Goal: Task Accomplishment & Management: Manage account settings

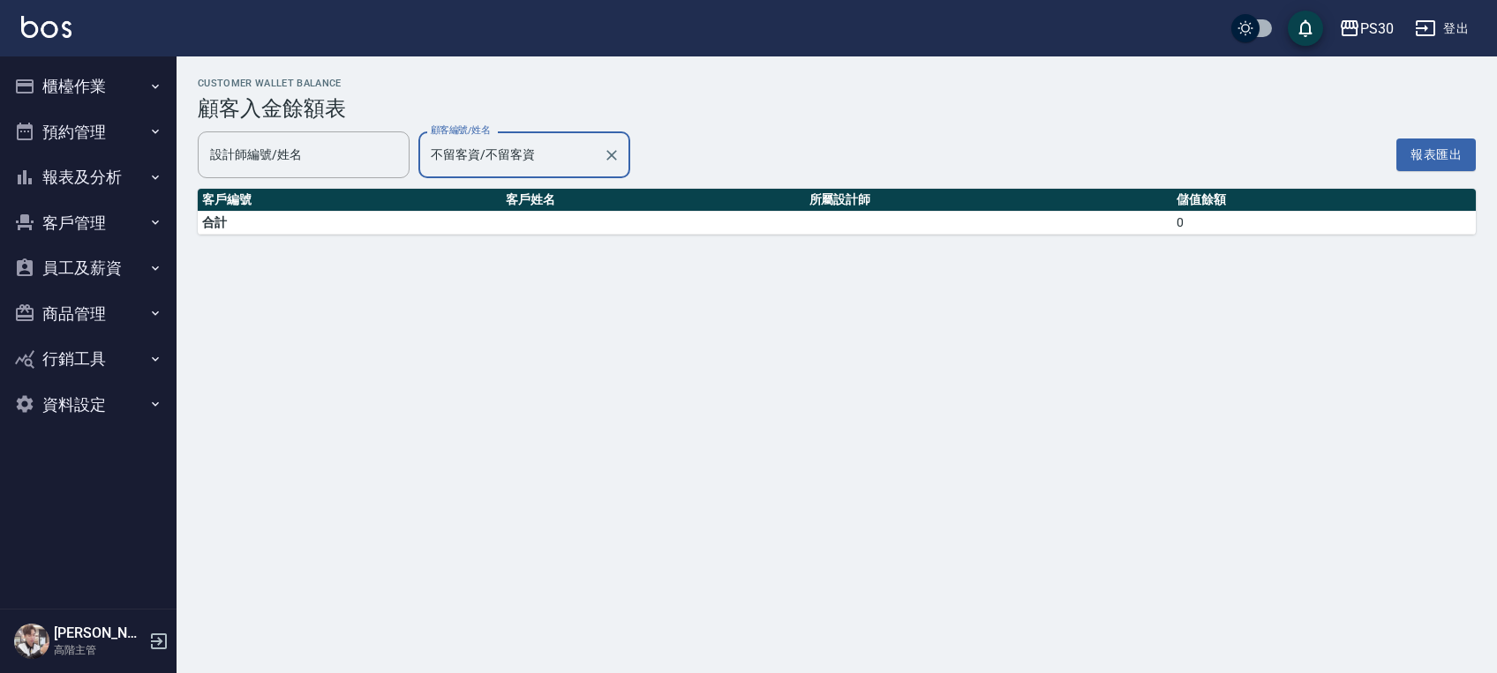
click at [508, 145] on input "不留客資/不留客資" at bounding box center [510, 154] width 169 height 31
click at [508, 147] on input "不留客資/不留客資" at bounding box center [510, 154] width 169 height 31
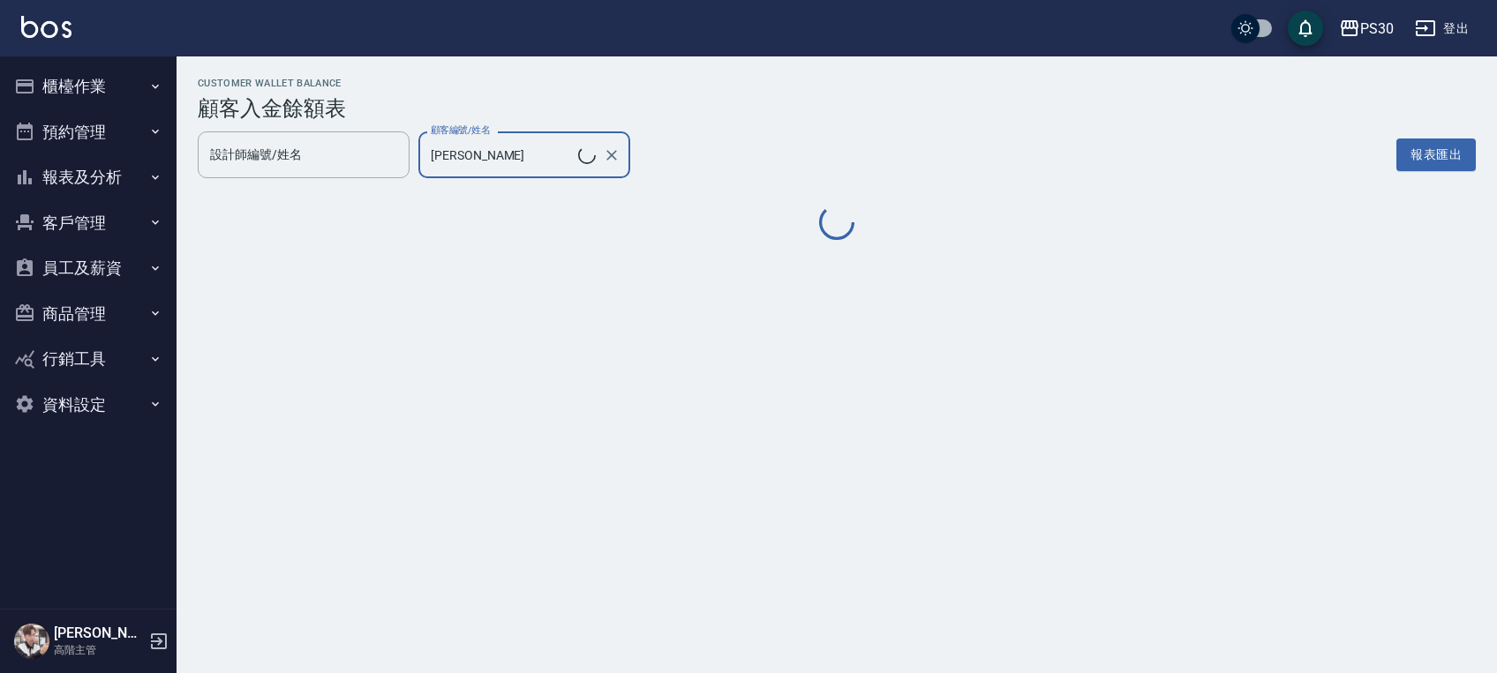
type input "[PERSON_NAME]/0932503737"
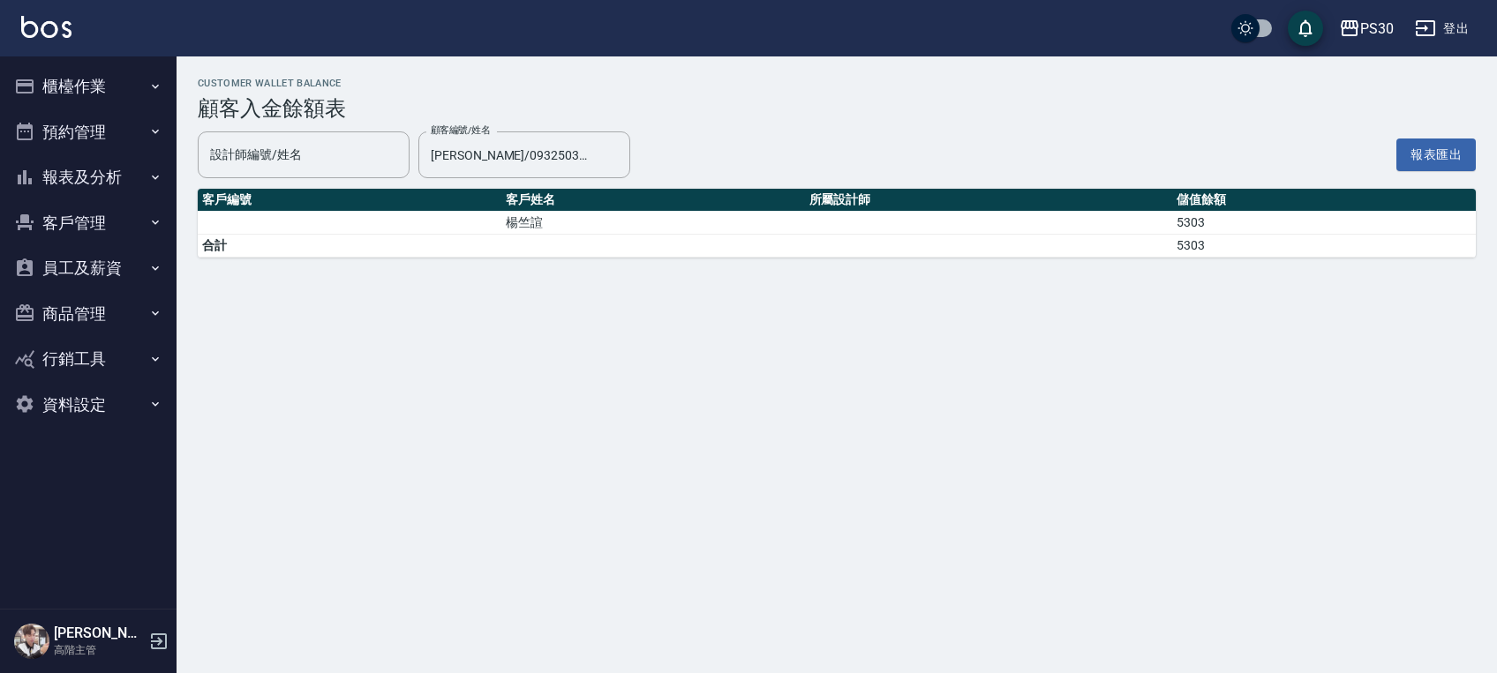
click at [615, 233] on td "楊竺諠" at bounding box center [653, 223] width 304 height 23
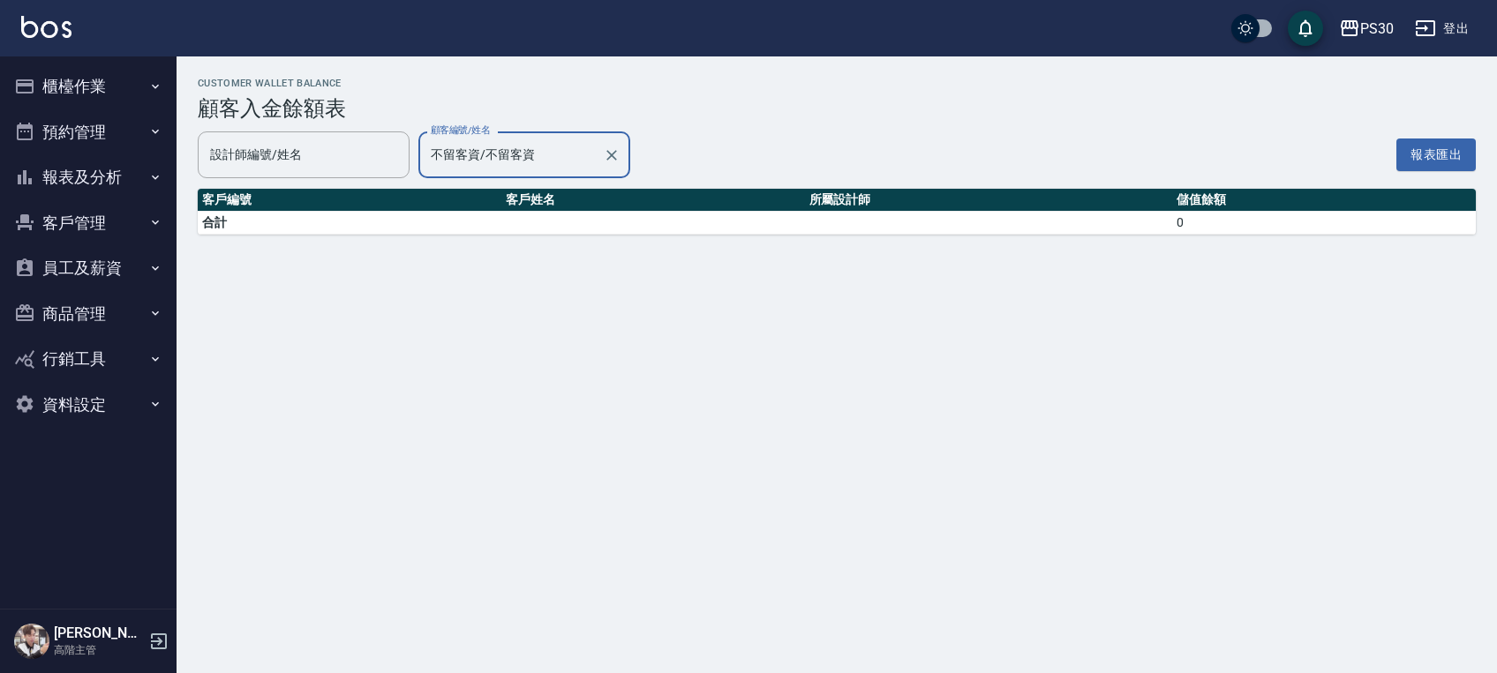
drag, startPoint x: 613, startPoint y: 139, endPoint x: 598, endPoint y: 162, distance: 28.2
click at [613, 139] on div at bounding box center [610, 155] width 23 height 47
click at [589, 173] on div "不留客資/不留客資 顧客編號/姓名" at bounding box center [524, 155] width 212 height 47
click at [612, 161] on icon "Clear" at bounding box center [612, 156] width 18 height 18
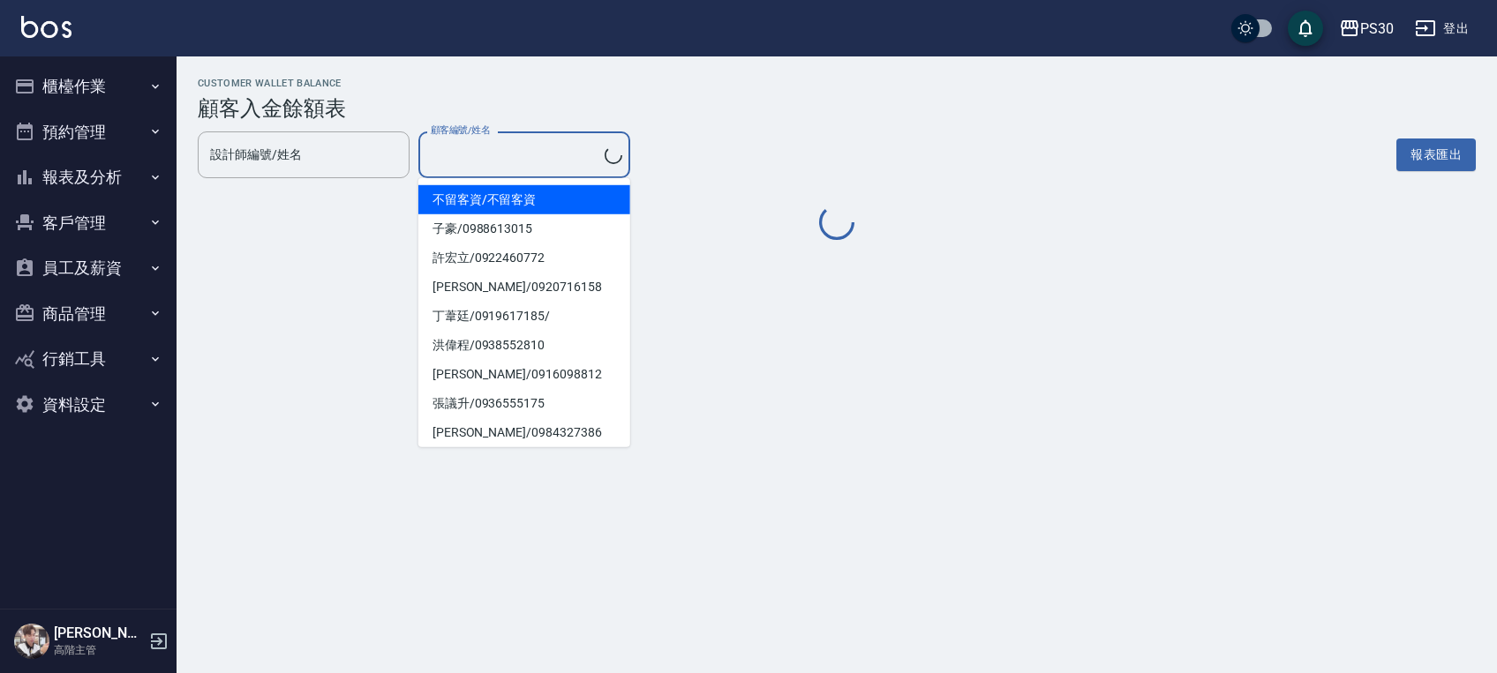
type input "不留客資/不留客資"
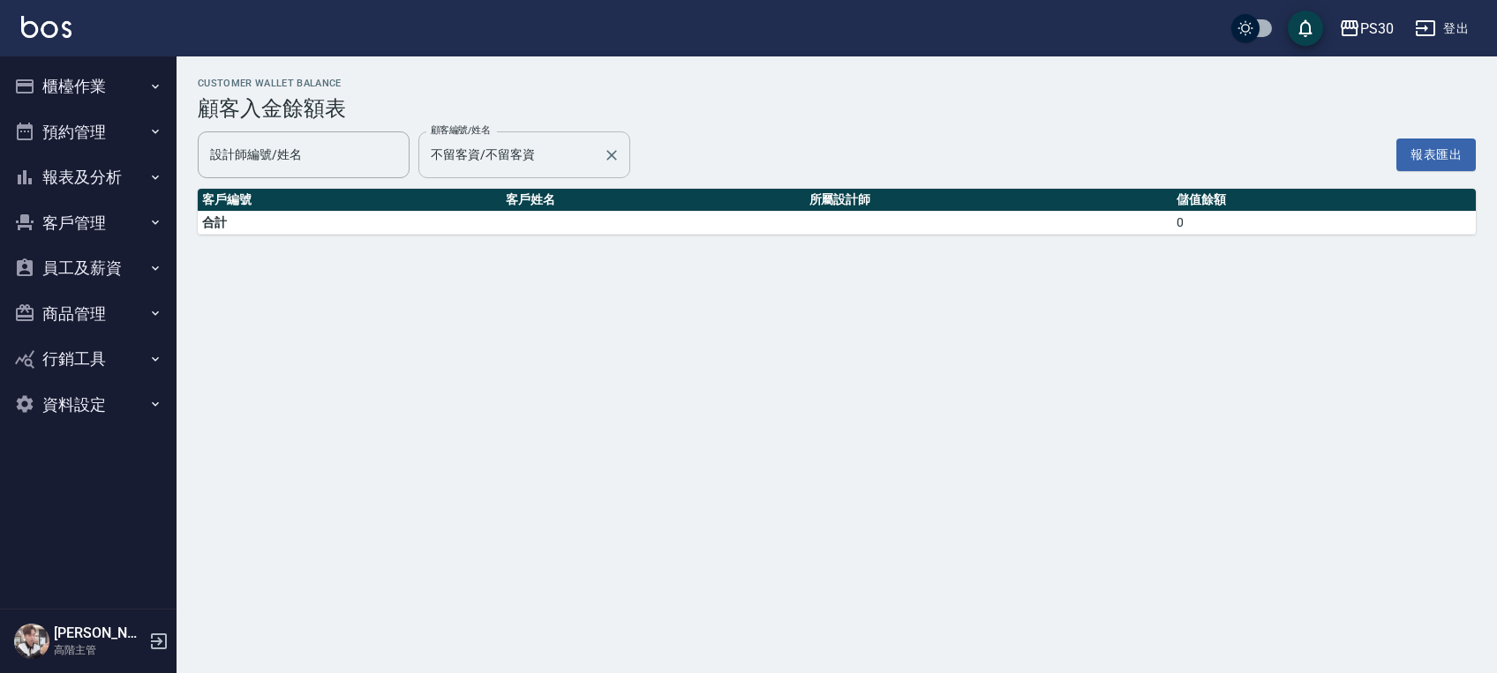
click at [711, 120] on h3 "顧客入金餘額表" at bounding box center [837, 108] width 1278 height 25
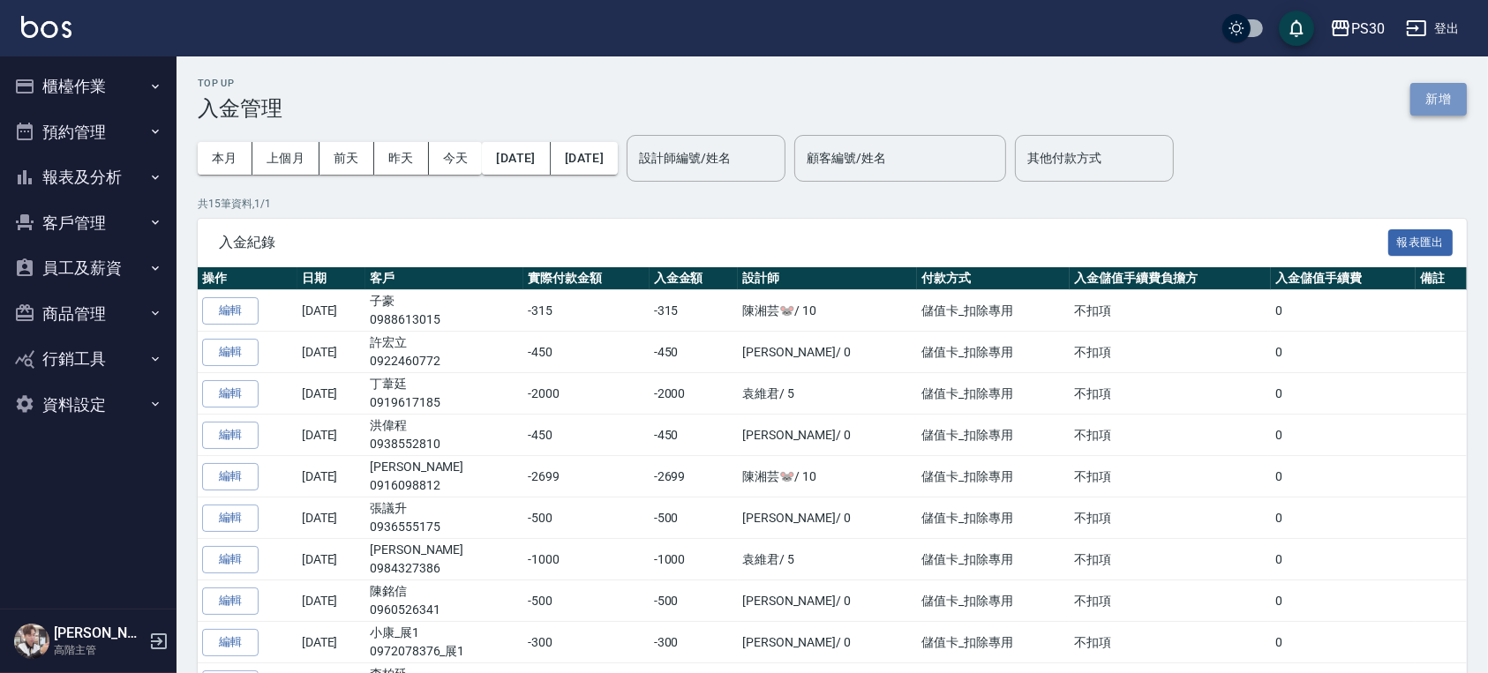
click at [1440, 103] on button "新增" at bounding box center [1438, 99] width 56 height 33
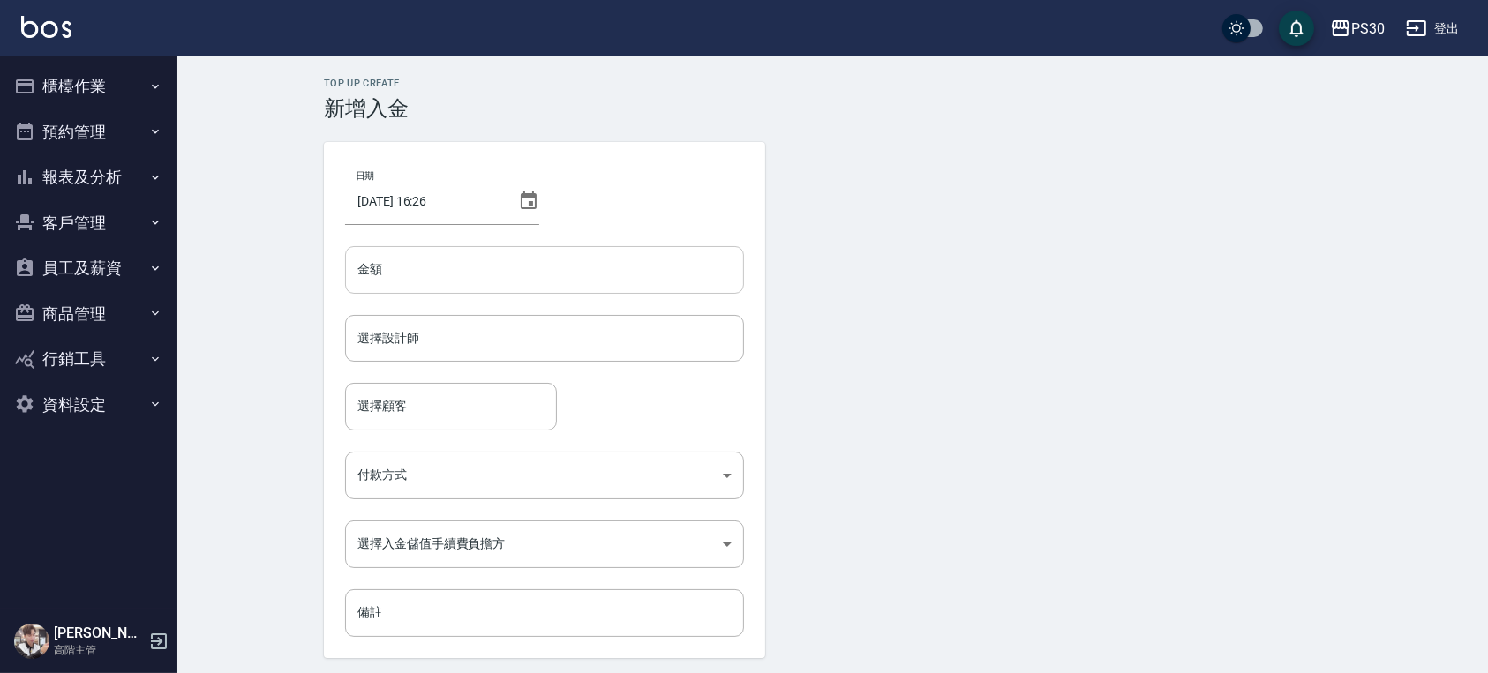
click at [473, 282] on input "金額" at bounding box center [544, 270] width 399 height 48
type input "500"
click at [365, 332] on input "選擇設計師" at bounding box center [544, 338] width 383 height 31
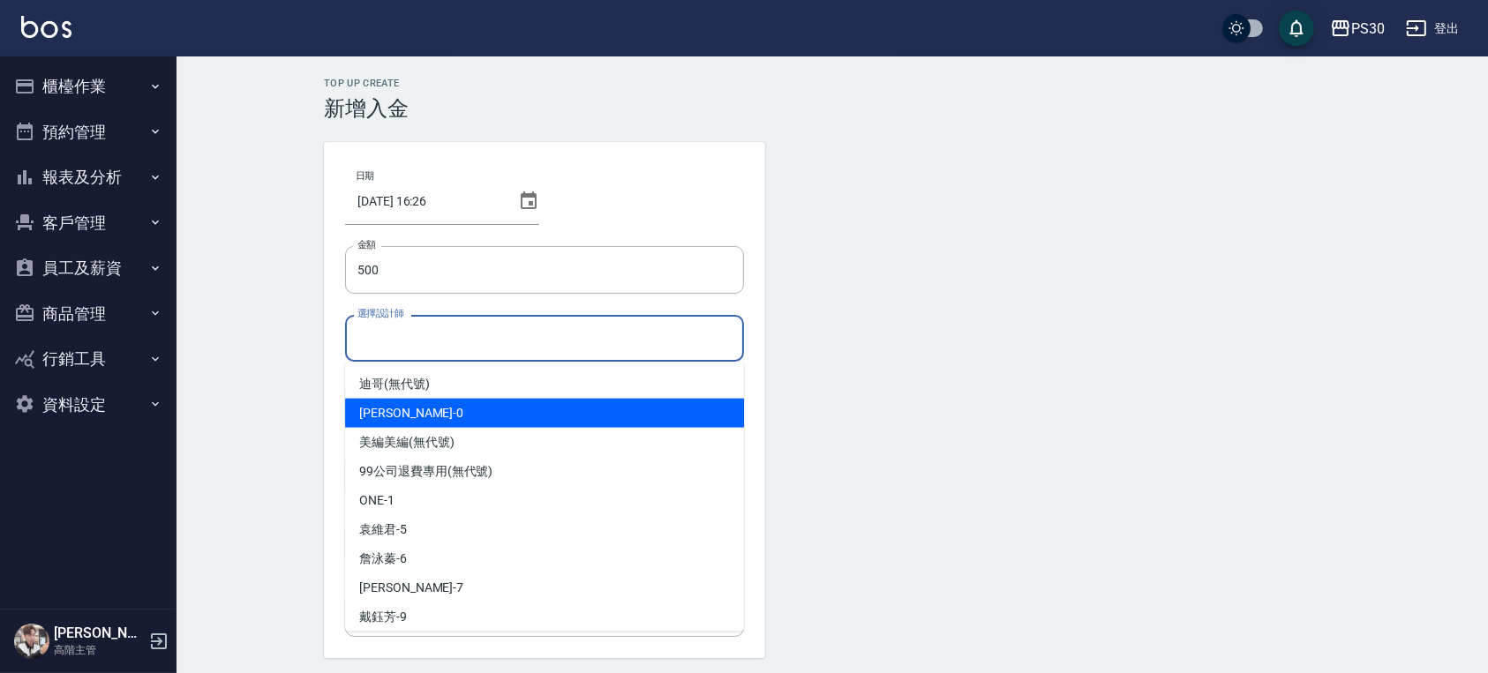
click at [429, 420] on div "[PERSON_NAME] -0" at bounding box center [544, 413] width 399 height 29
type input "[PERSON_NAME]-0"
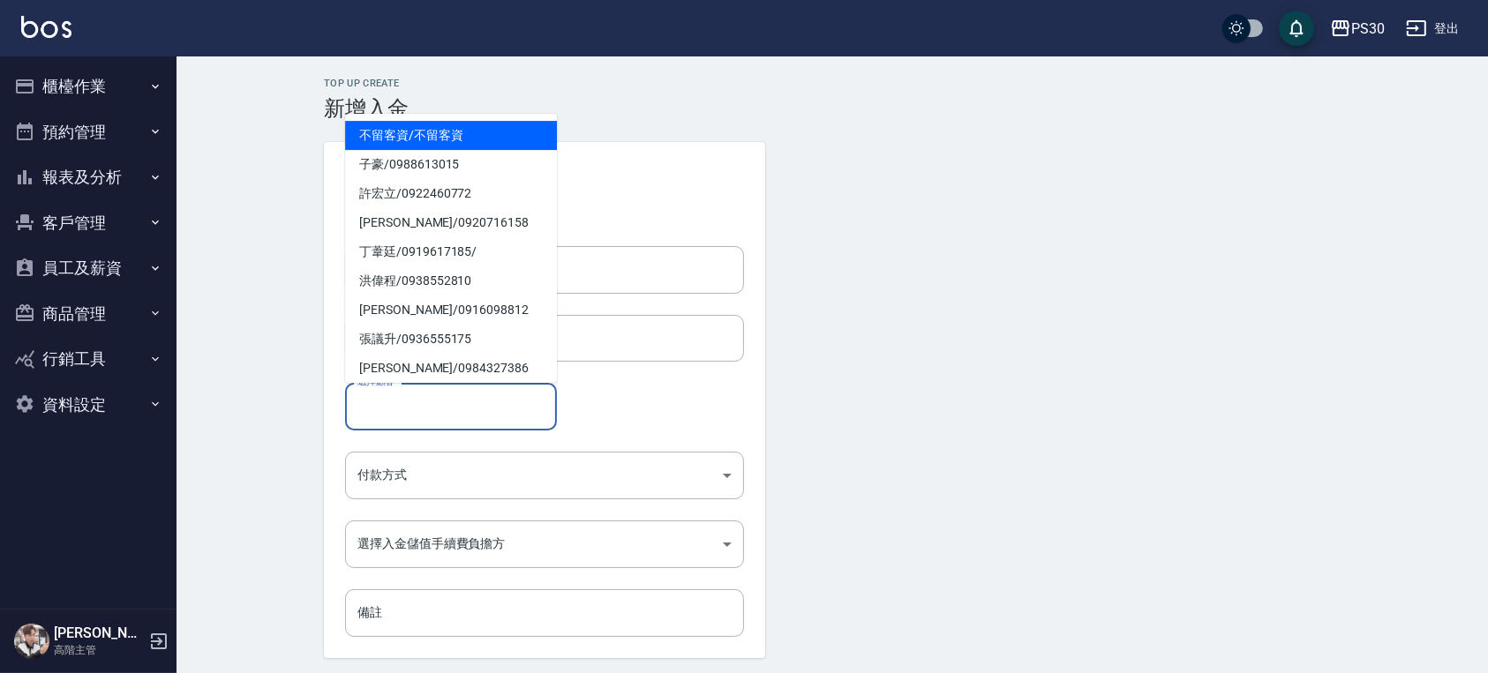
click at [419, 410] on input "選擇顧客" at bounding box center [451, 406] width 196 height 31
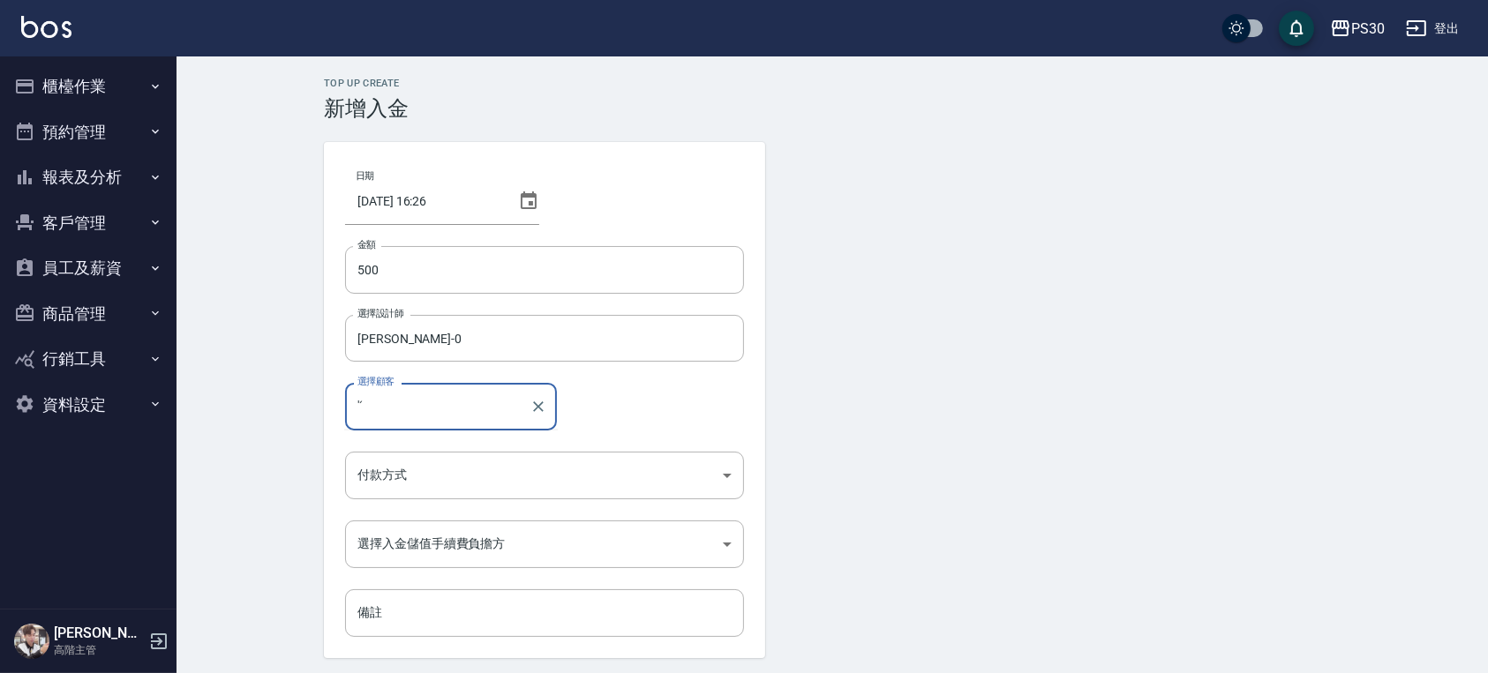
type input "'"
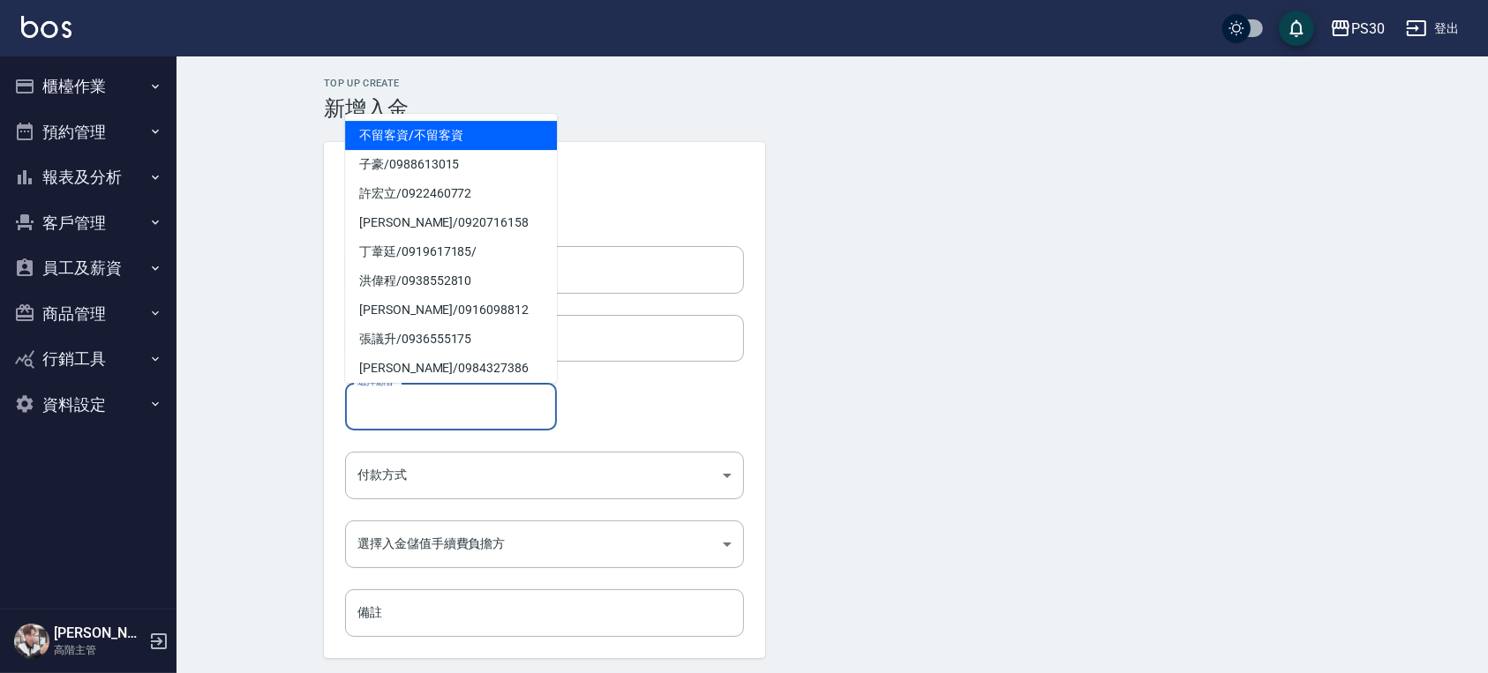
type input "u"
click at [435, 132] on span "[PERSON_NAME]/ 0932503737" at bounding box center [451, 135] width 212 height 29
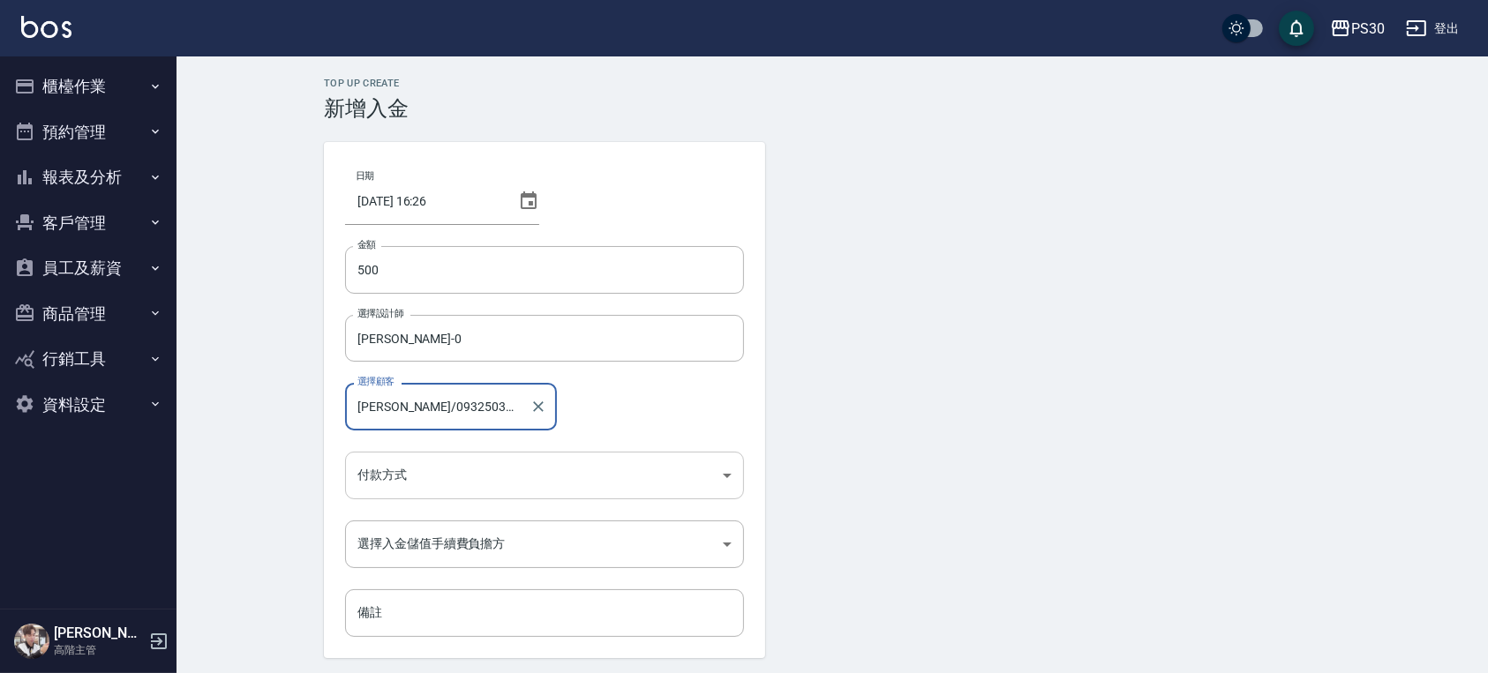
type input "[PERSON_NAME]/0932503737"
click at [435, 466] on body "PS30 登出 櫃檯作業 打帳單 帳單列表 掛單列表 座位開單 營業儀表板 現金收支登錄 高階收支登錄 材料自購登錄 每日結帳 排班表 現場電腦打卡 掃碼打卡…" at bounding box center [748, 366] width 1497 height 733
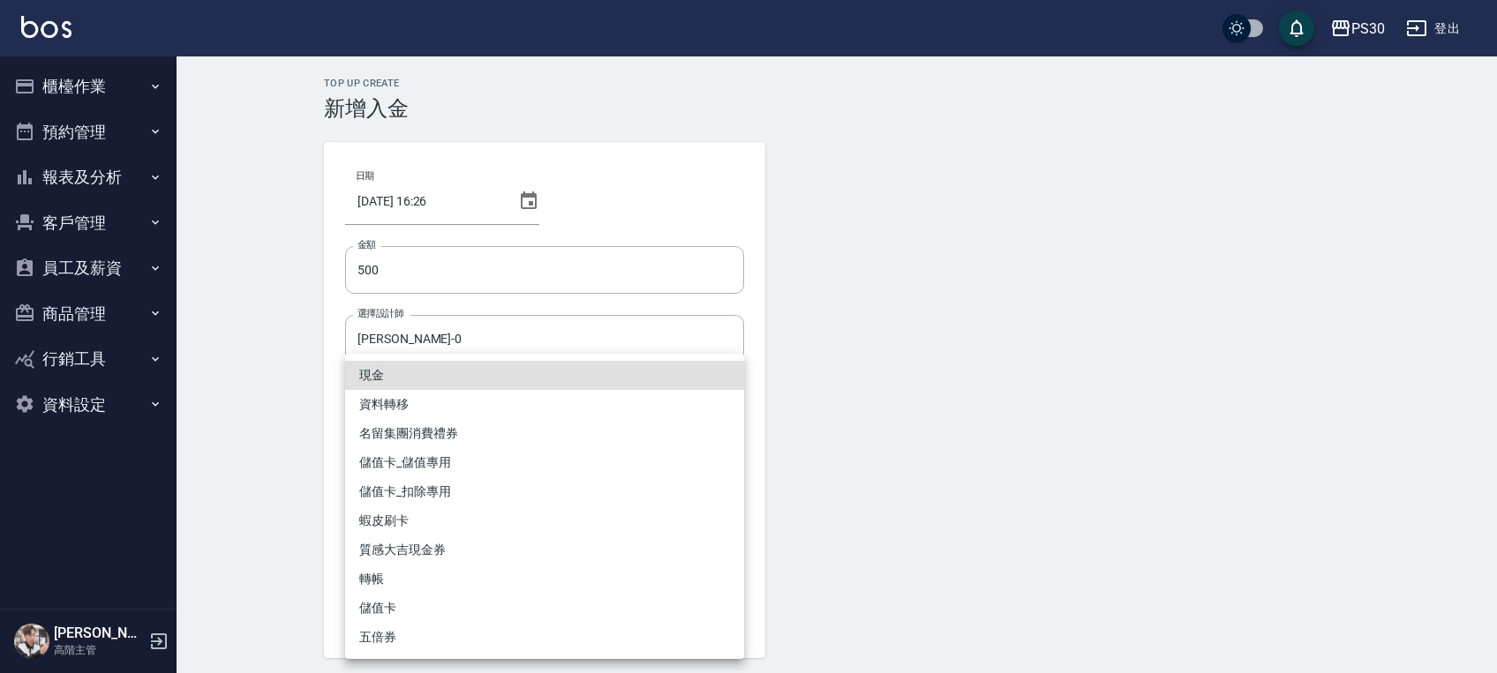
click at [442, 487] on li "儲值卡_扣除專用" at bounding box center [544, 491] width 399 height 29
type input "儲值卡_扣除專用"
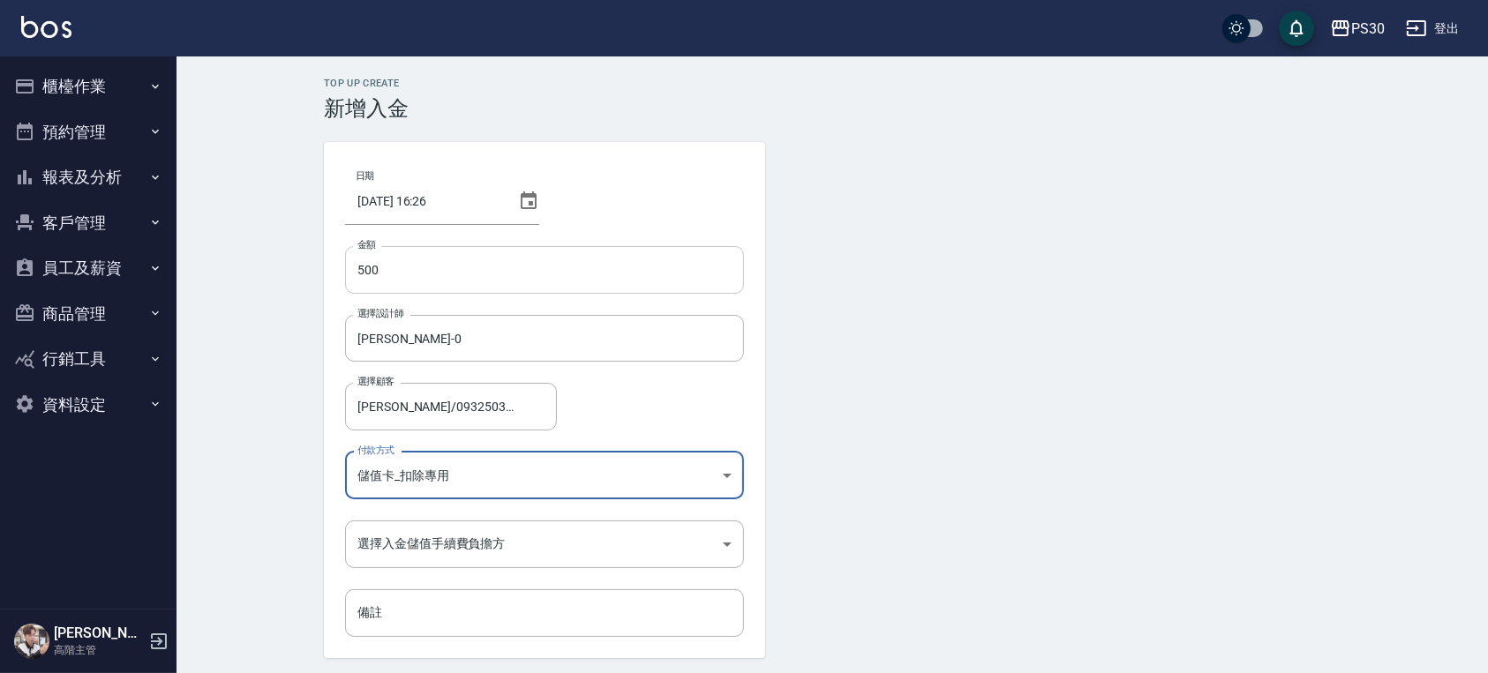
click at [357, 273] on input "500" at bounding box center [544, 270] width 399 height 48
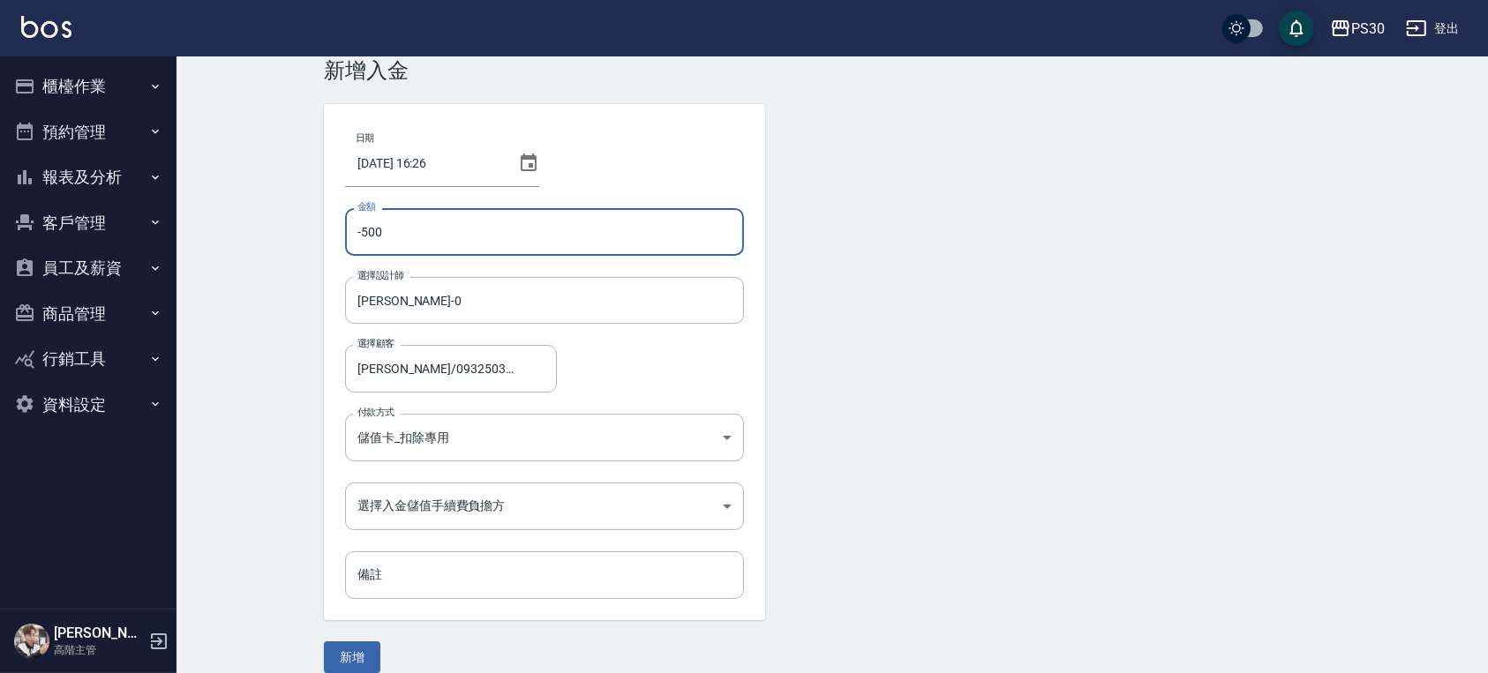
scroll to position [59, 0]
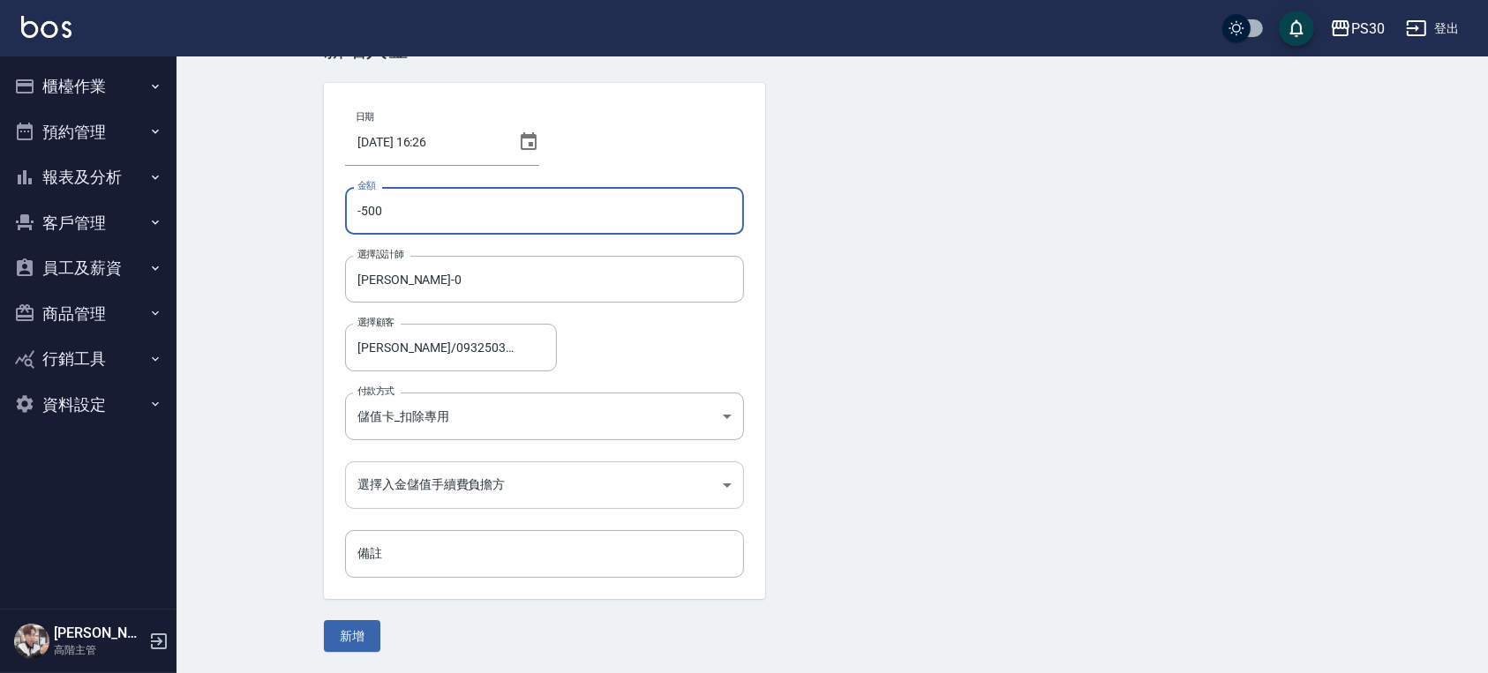
type input "-500"
click at [426, 496] on body "PS30 登出 櫃檯作業 打帳單 帳單列表 掛單列表 座位開單 營業儀表板 現金收支登錄 高階收支登錄 材料自購登錄 每日結帳 排班表 現場電腦打卡 掃碼打卡…" at bounding box center [748, 307] width 1497 height 733
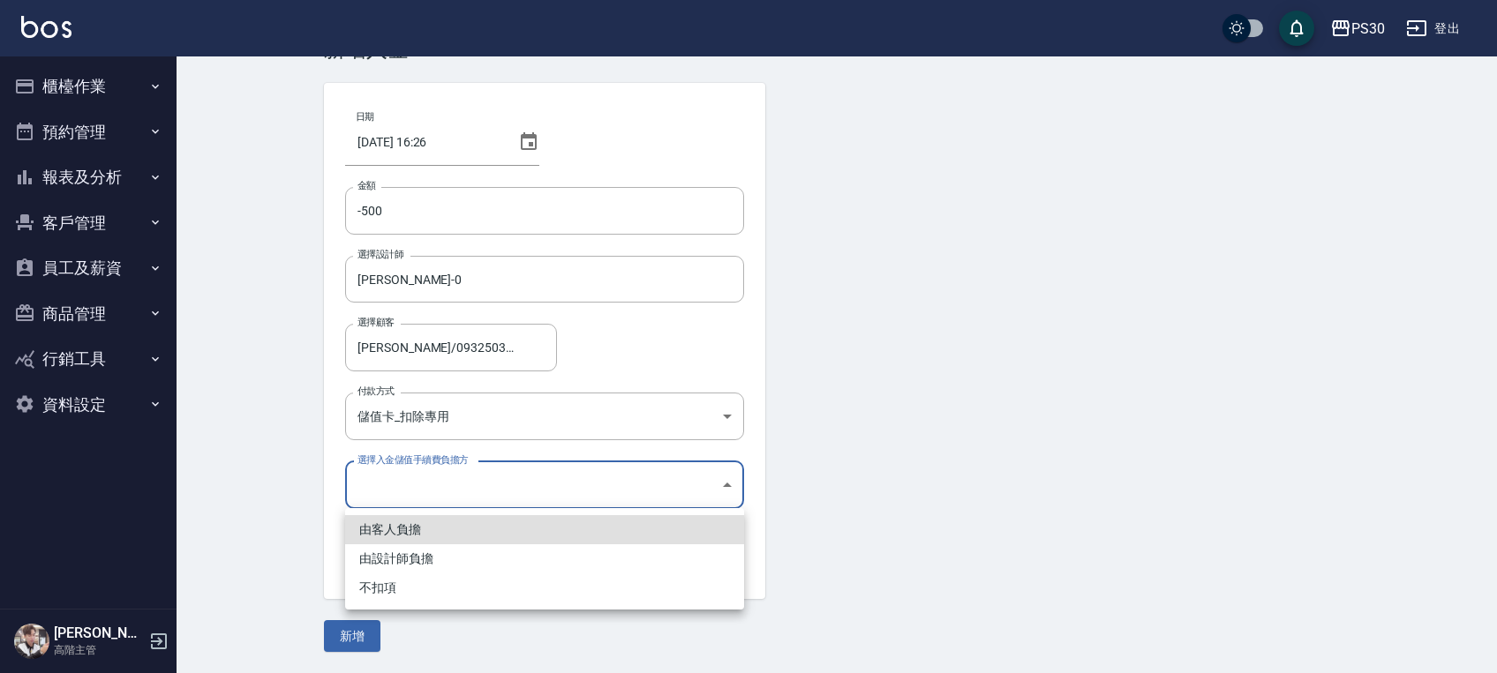
click at [405, 589] on li "不扣項" at bounding box center [544, 588] width 399 height 29
type input "WITHOUTHANDLINGFEE"
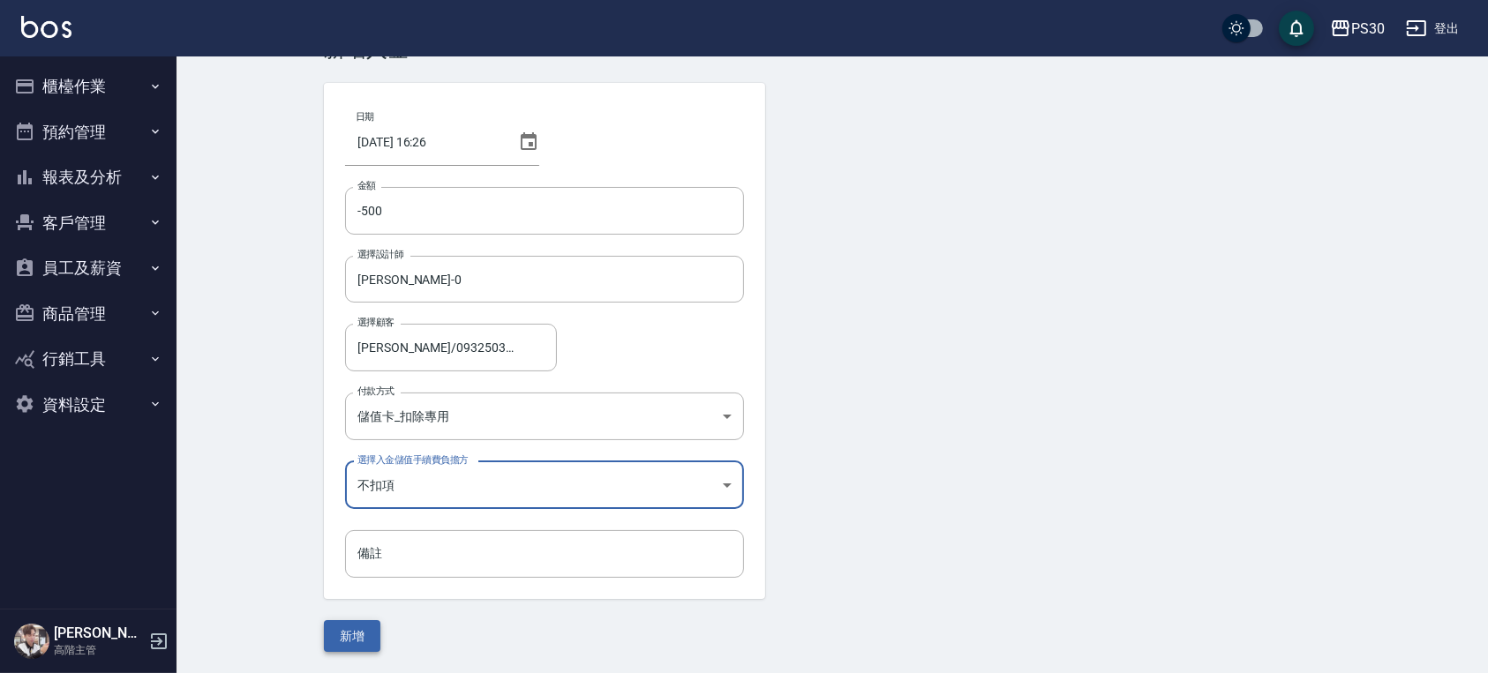
click at [356, 632] on button "新增" at bounding box center [352, 636] width 56 height 33
